Goal: Transaction & Acquisition: Purchase product/service

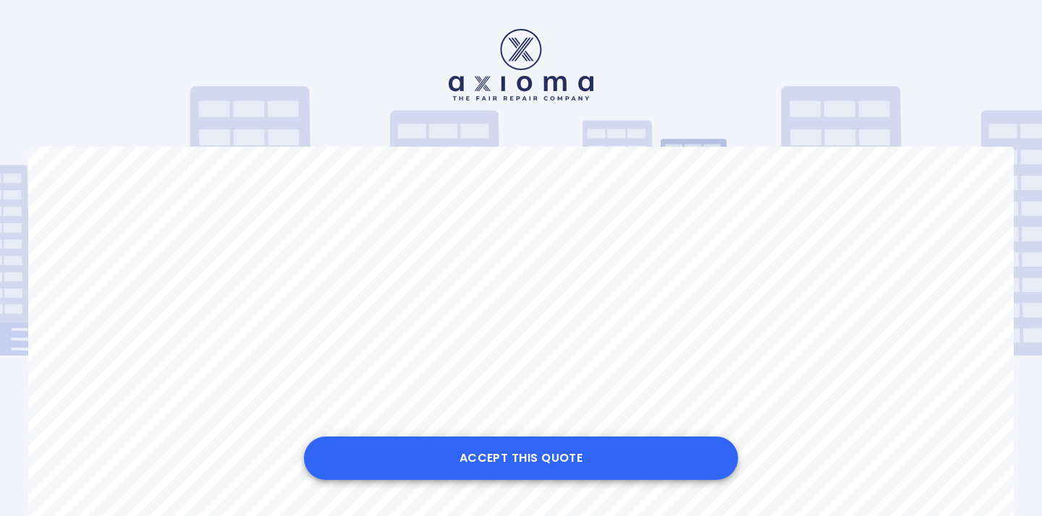
click at [495, 460] on button "Accept this Quote" at bounding box center [521, 458] width 434 height 43
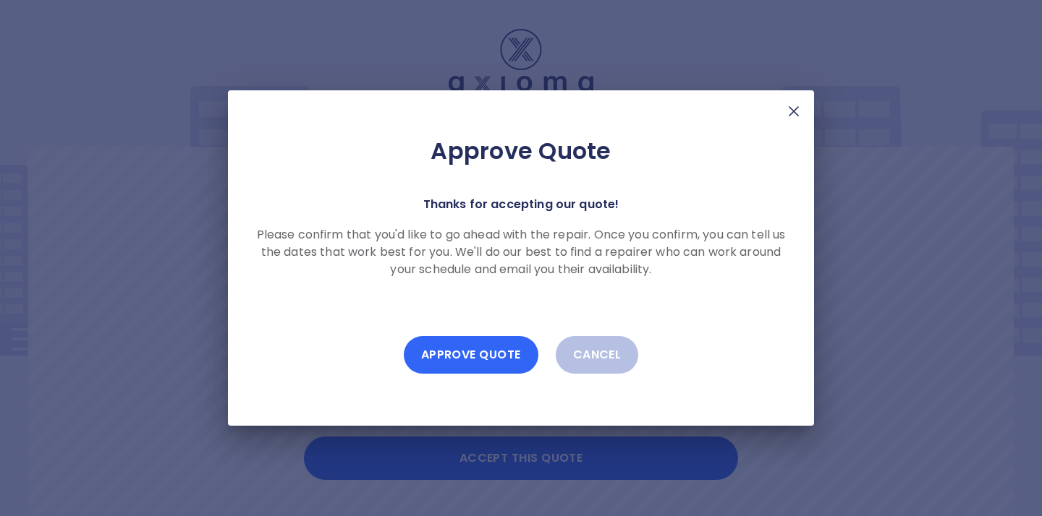
click at [485, 352] on button "Approve Quote" at bounding box center [471, 355] width 135 height 38
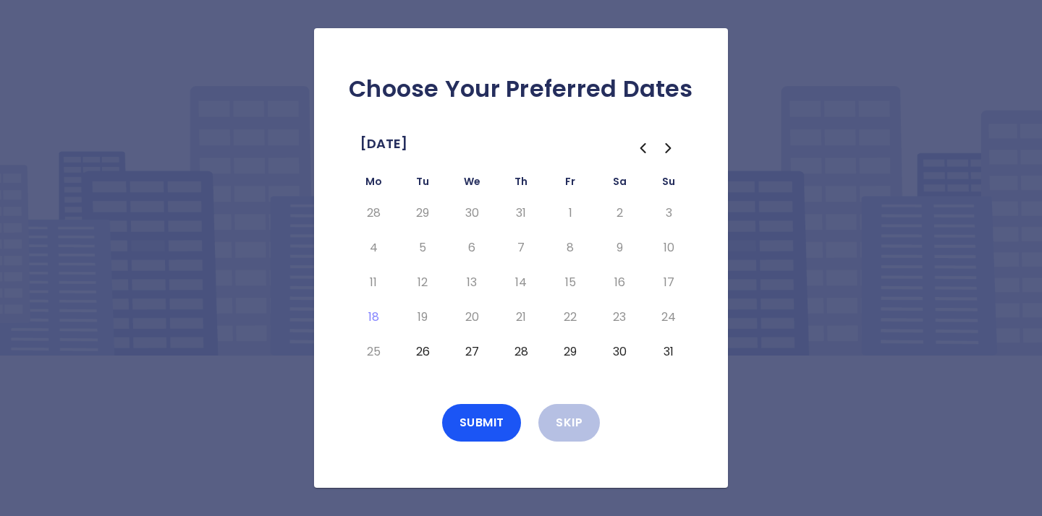
click at [422, 349] on button "26" at bounding box center [422, 352] width 26 height 23
click at [498, 424] on button "Submit" at bounding box center [482, 423] width 80 height 38
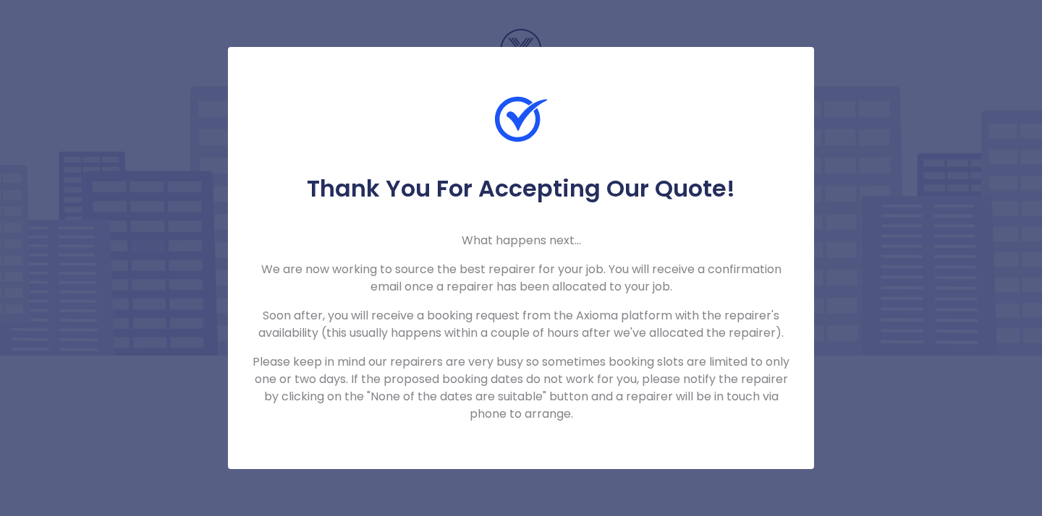
click at [399, 151] on div at bounding box center [521, 133] width 586 height 81
